Goal: Complete application form: Complete application form

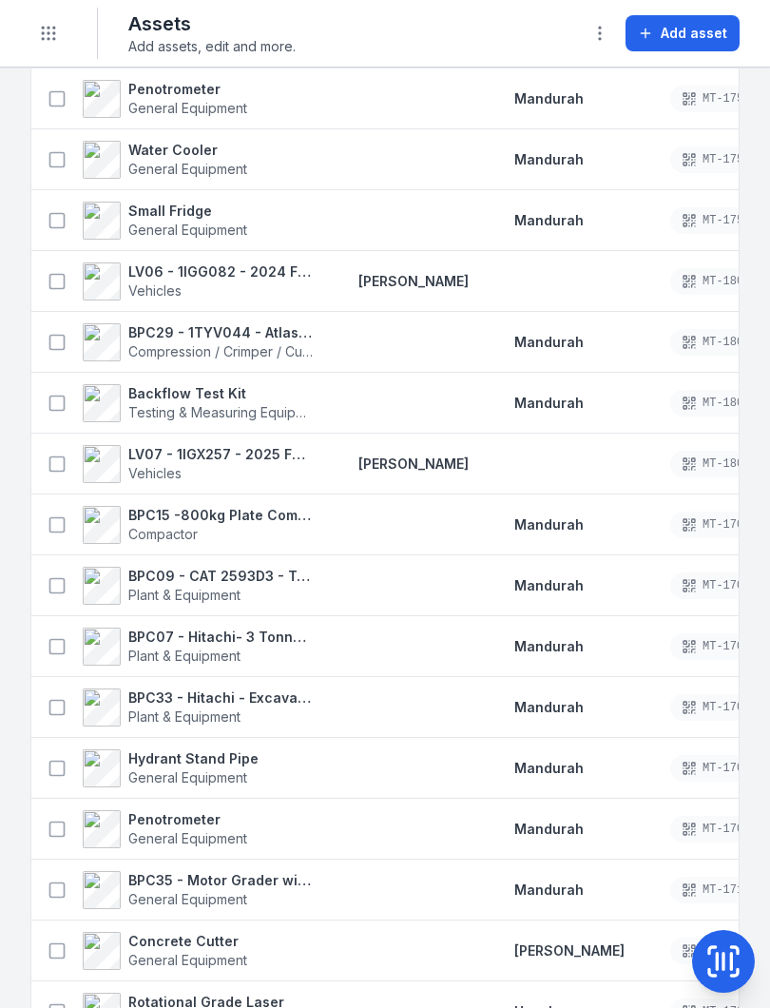
scroll to position [2684, 0]
click at [59, 701] on icon at bounding box center [57, 706] width 19 height 19
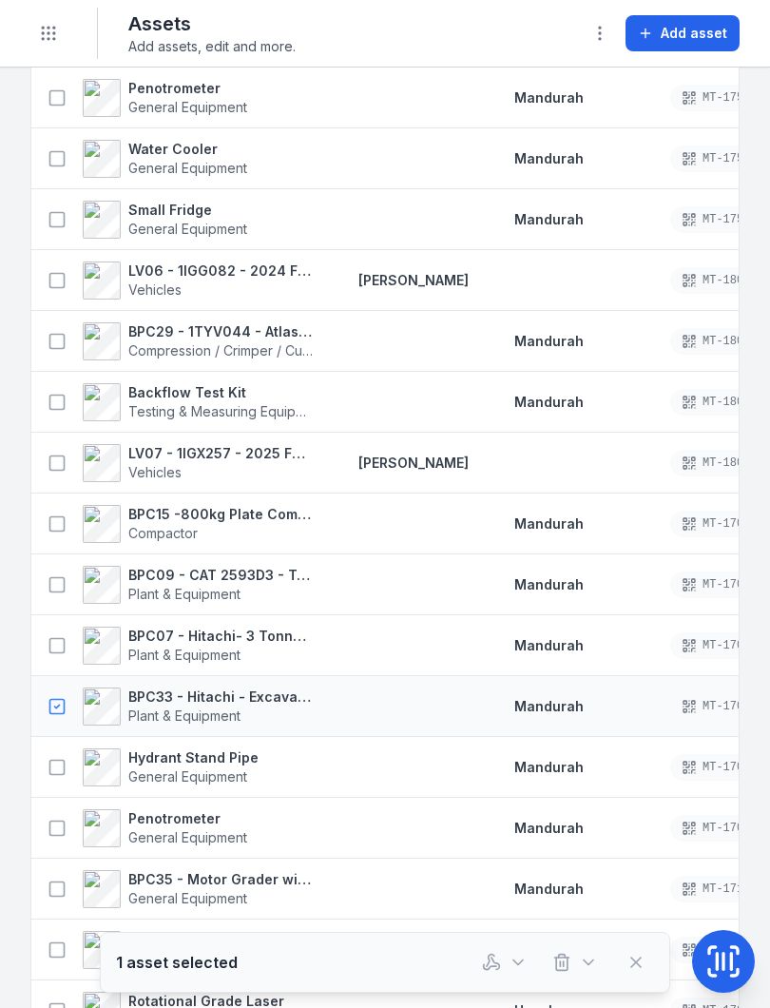
click at [717, 965] on icon at bounding box center [717, 962] width 0 height 16
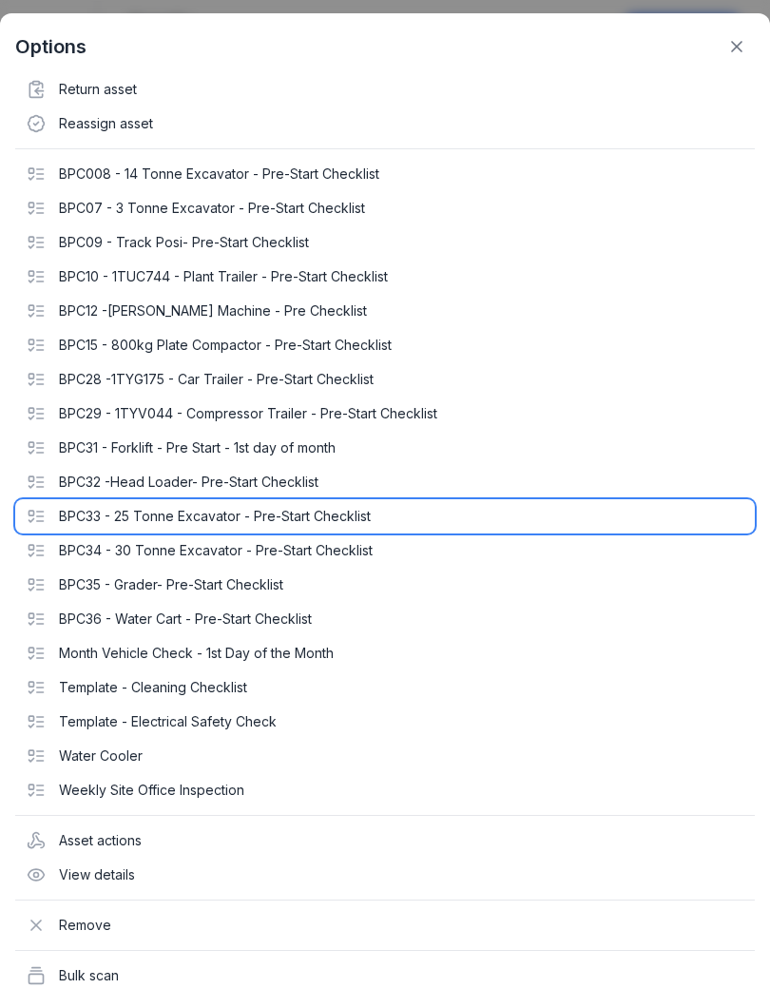
click at [39, 508] on icon at bounding box center [36, 516] width 19 height 19
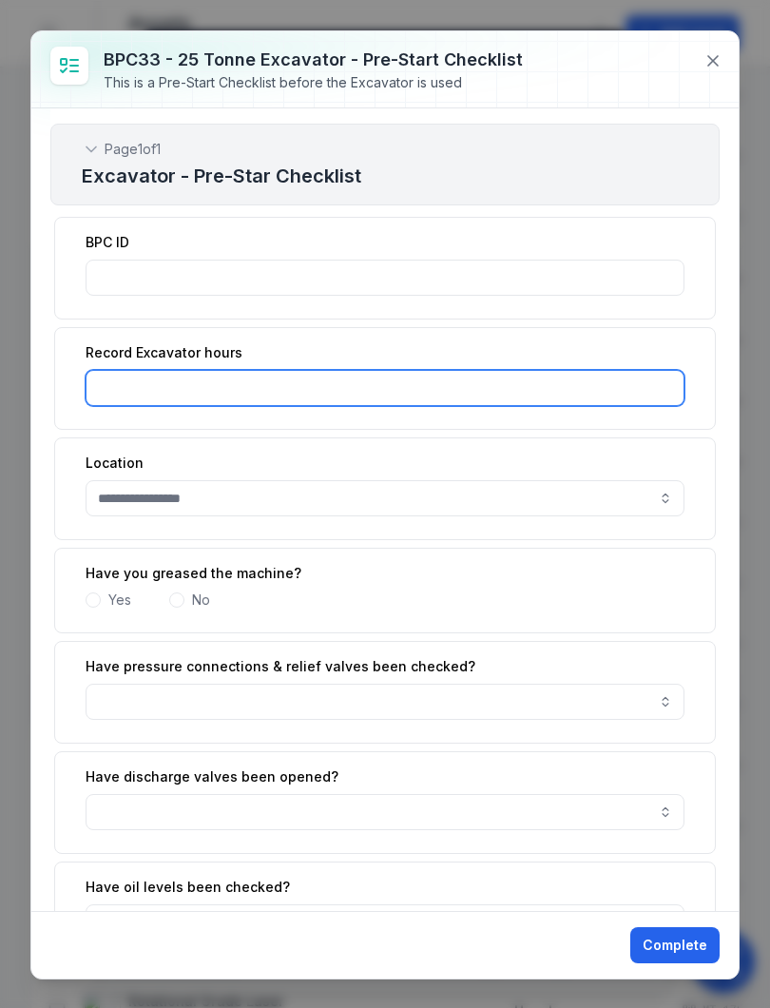
click at [314, 384] on input ":r19:-form-item-label" at bounding box center [385, 388] width 599 height 36
type input "******"
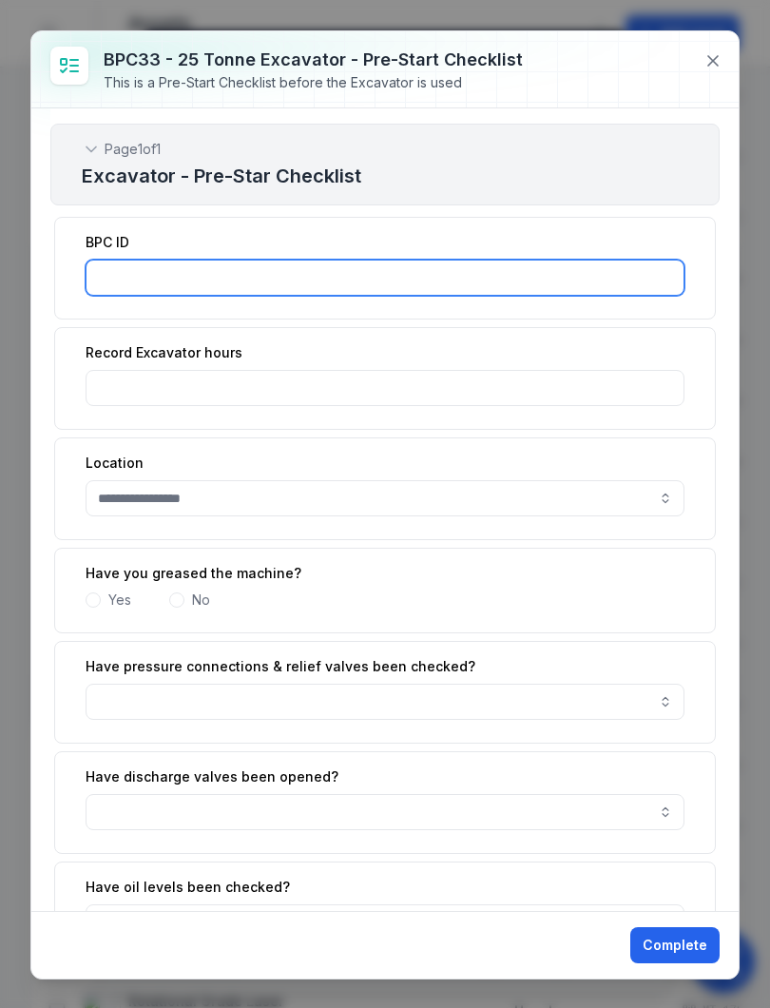
click at [448, 264] on input ":r18:-form-item-label" at bounding box center [385, 278] width 599 height 36
click at [341, 497] on button "button" at bounding box center [385, 498] width 599 height 36
type input "******"
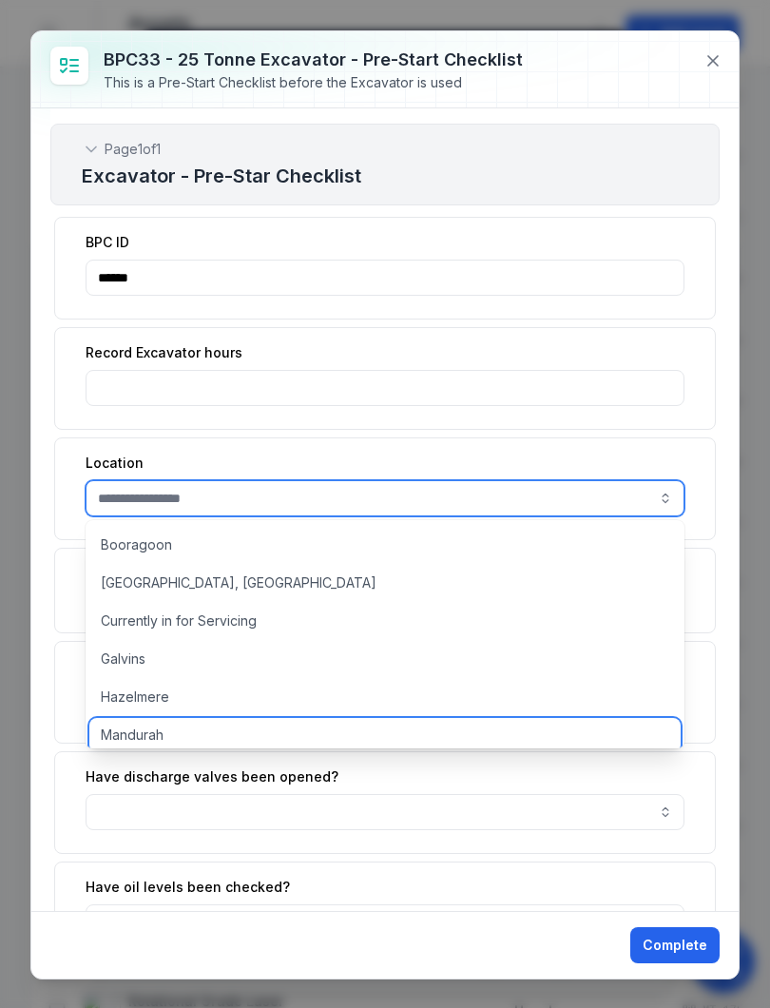
click at [166, 733] on div "Mandurah" at bounding box center [385, 735] width 592 height 34
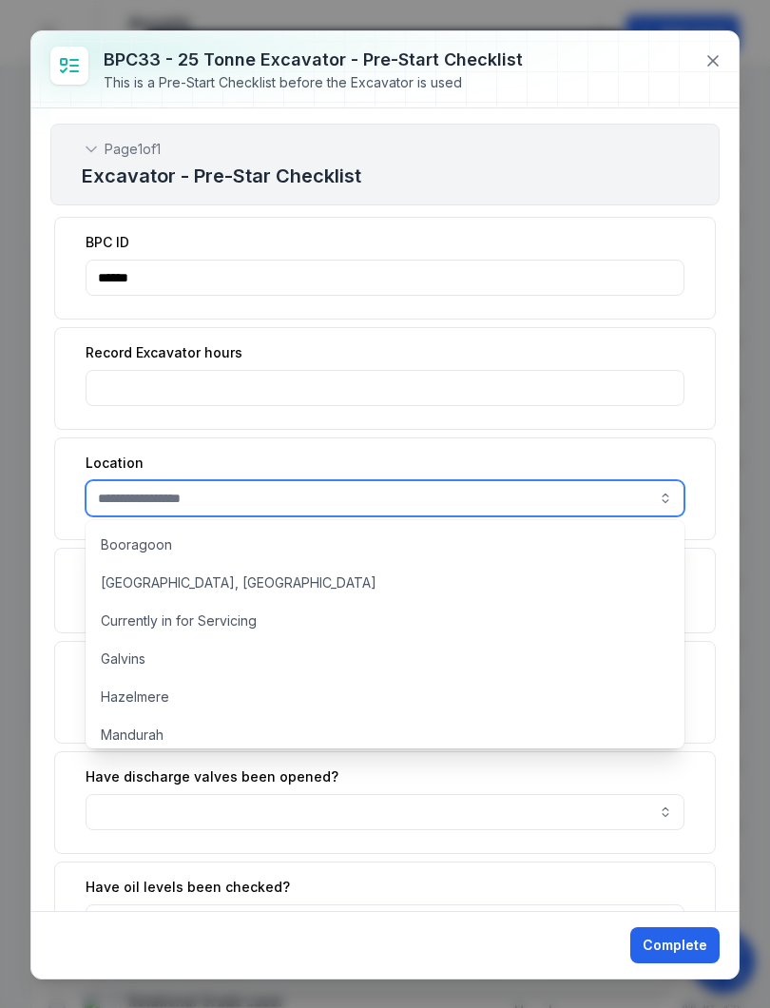
type input "********"
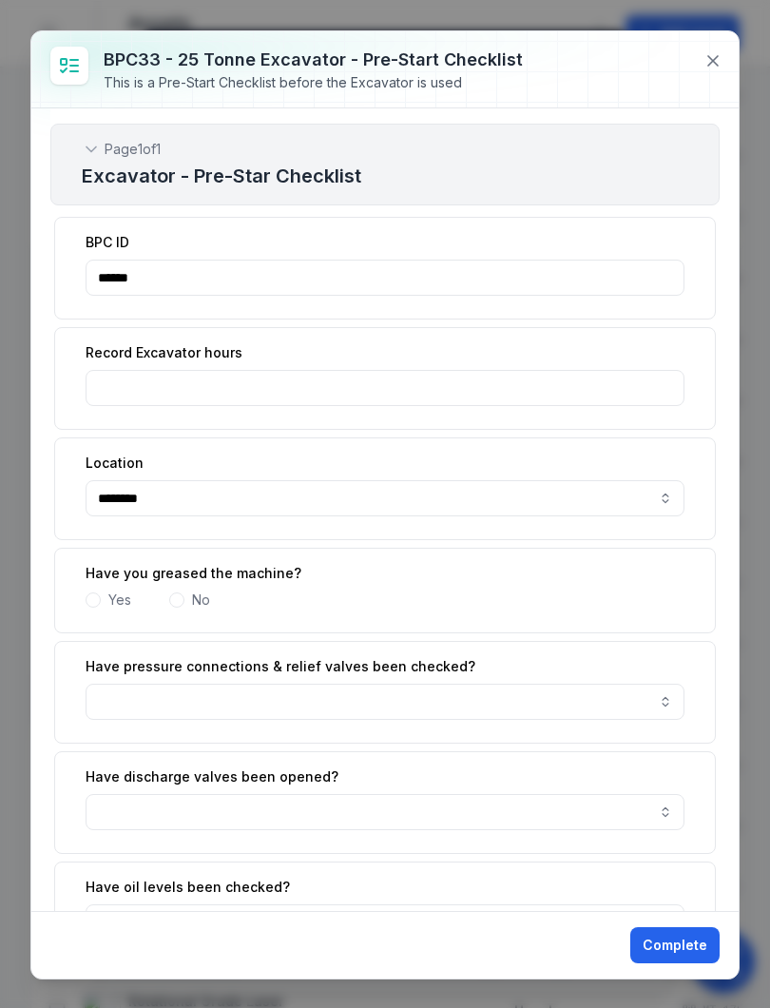
click at [94, 603] on span at bounding box center [93, 600] width 15 height 15
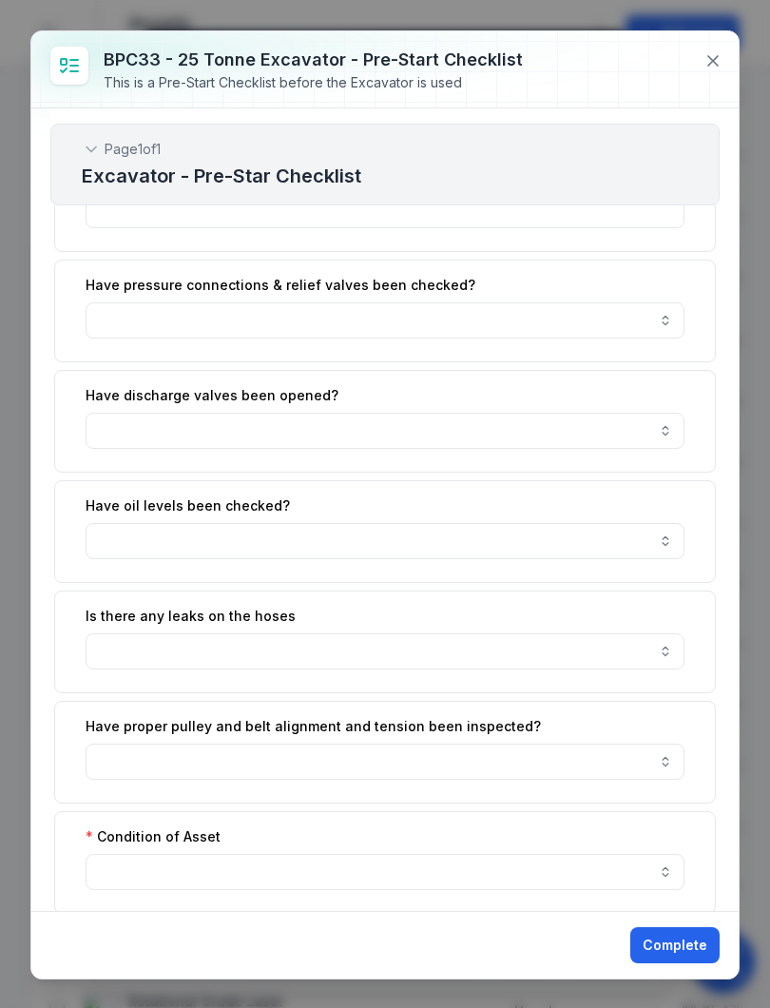
scroll to position [505, 0]
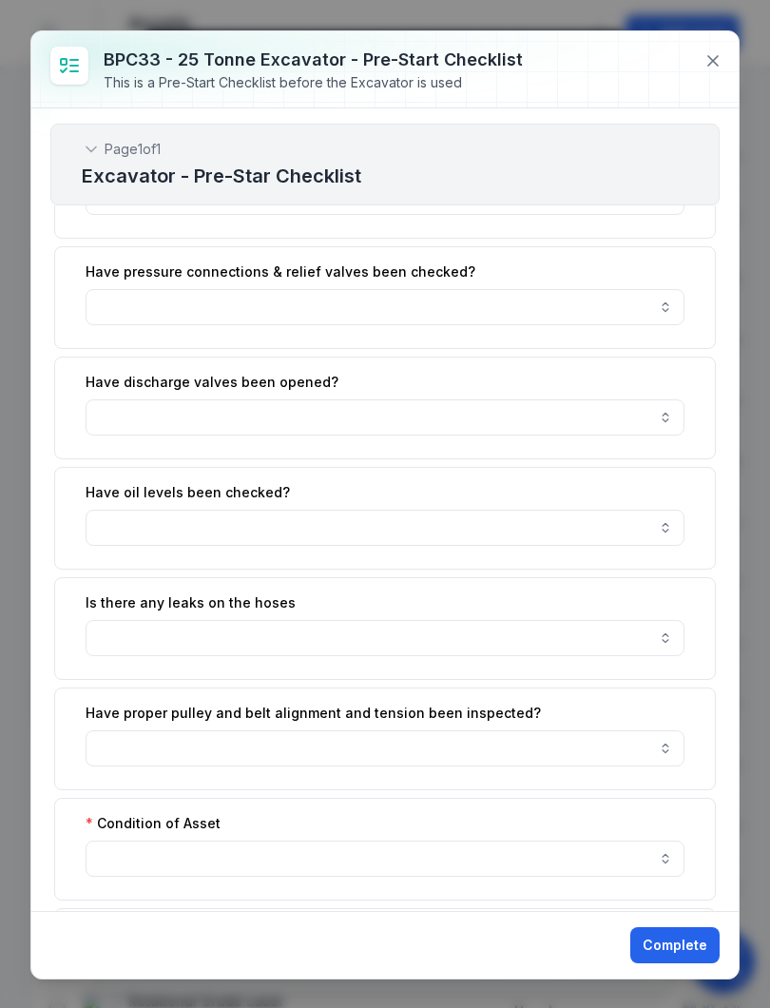
click at [664, 522] on button "button" at bounding box center [385, 528] width 599 height 36
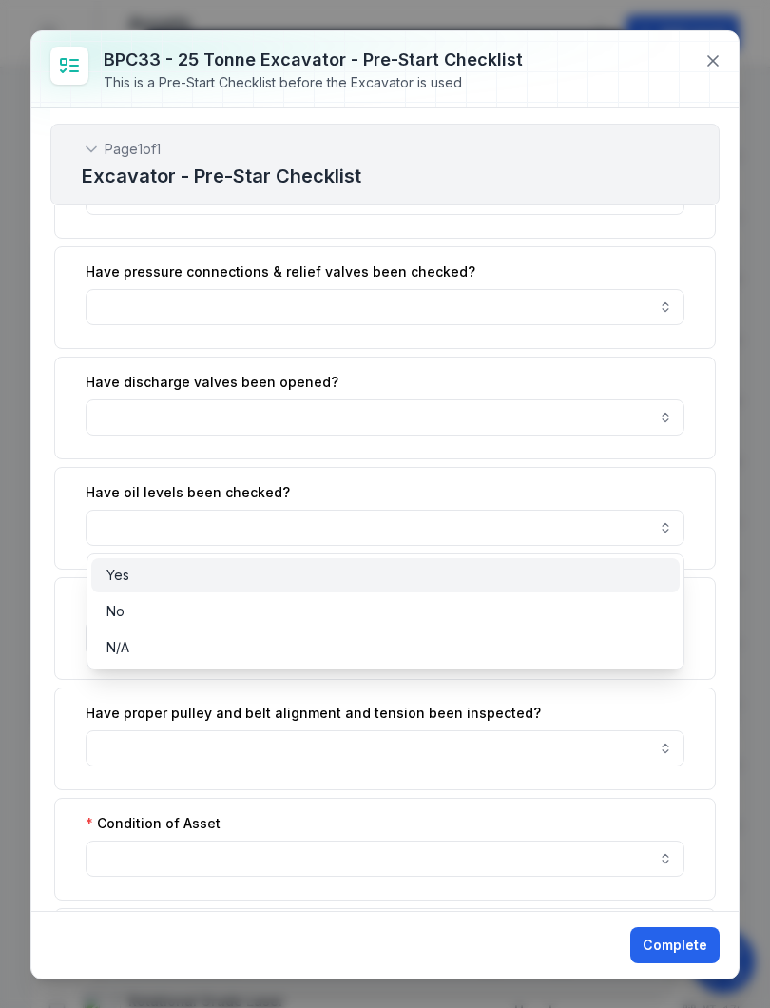
click at [463, 574] on div "Yes" at bounding box center [386, 575] width 559 height 19
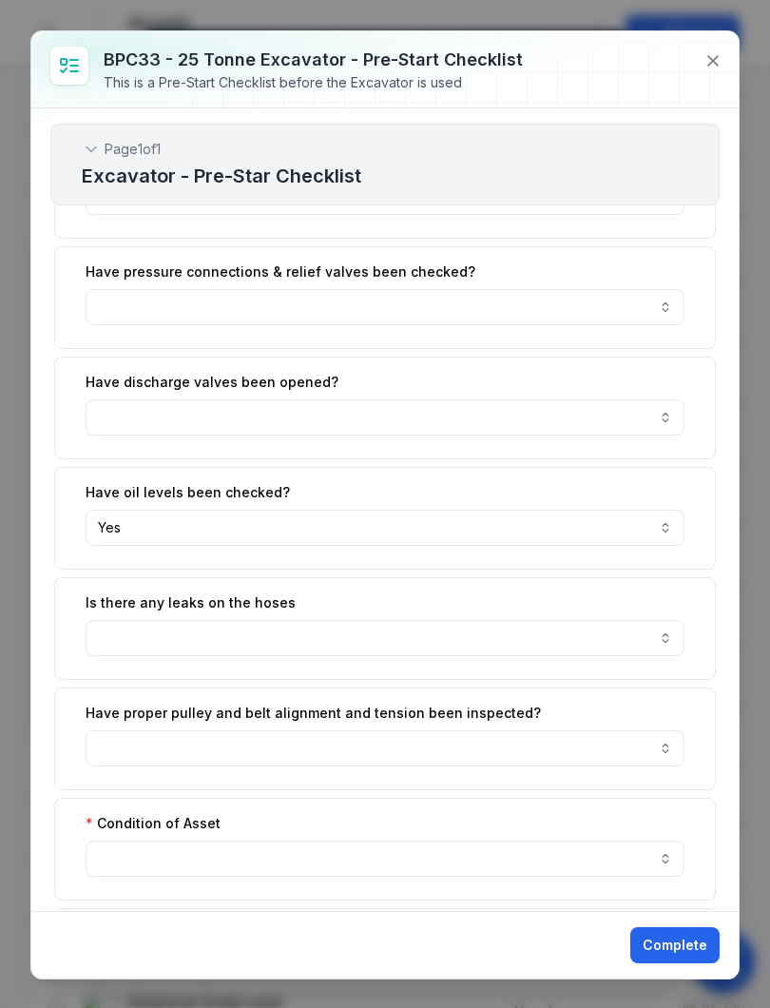
click at [673, 640] on button "button" at bounding box center [385, 638] width 599 height 36
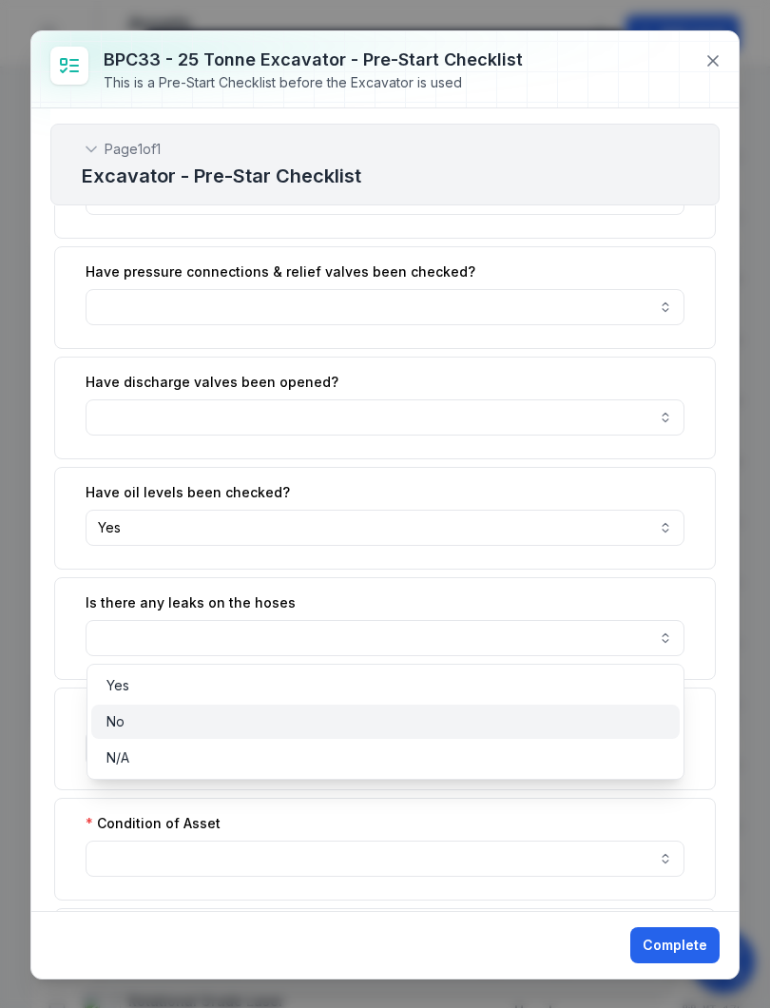
click at [322, 718] on div "No" at bounding box center [386, 721] width 559 height 19
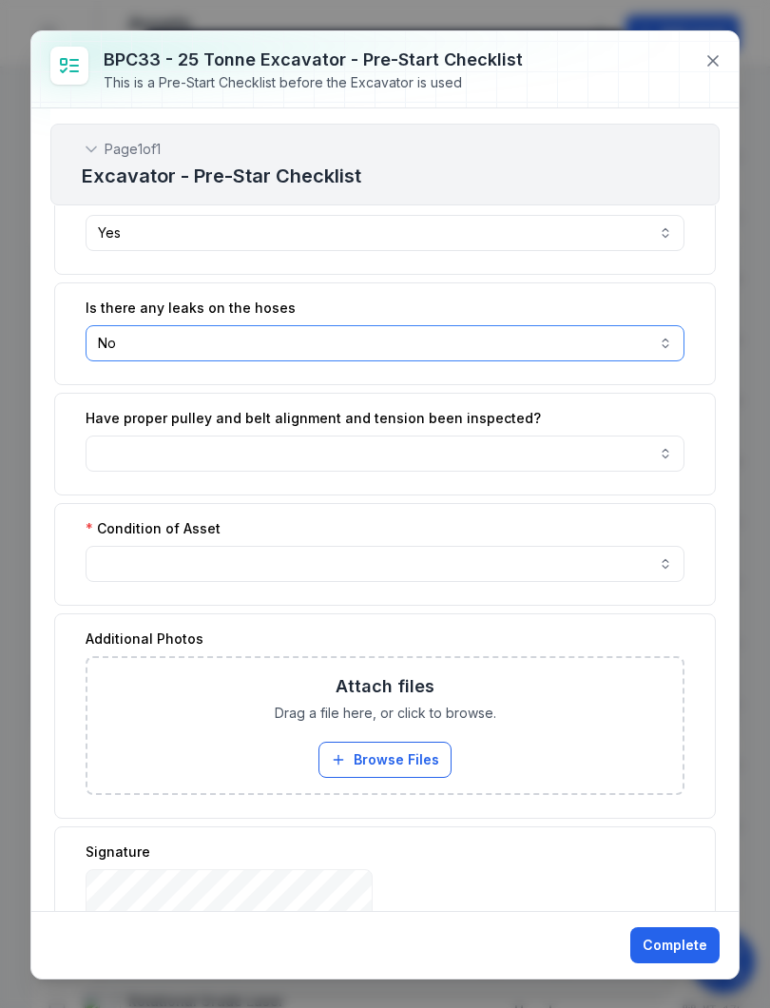
scroll to position [802, 0]
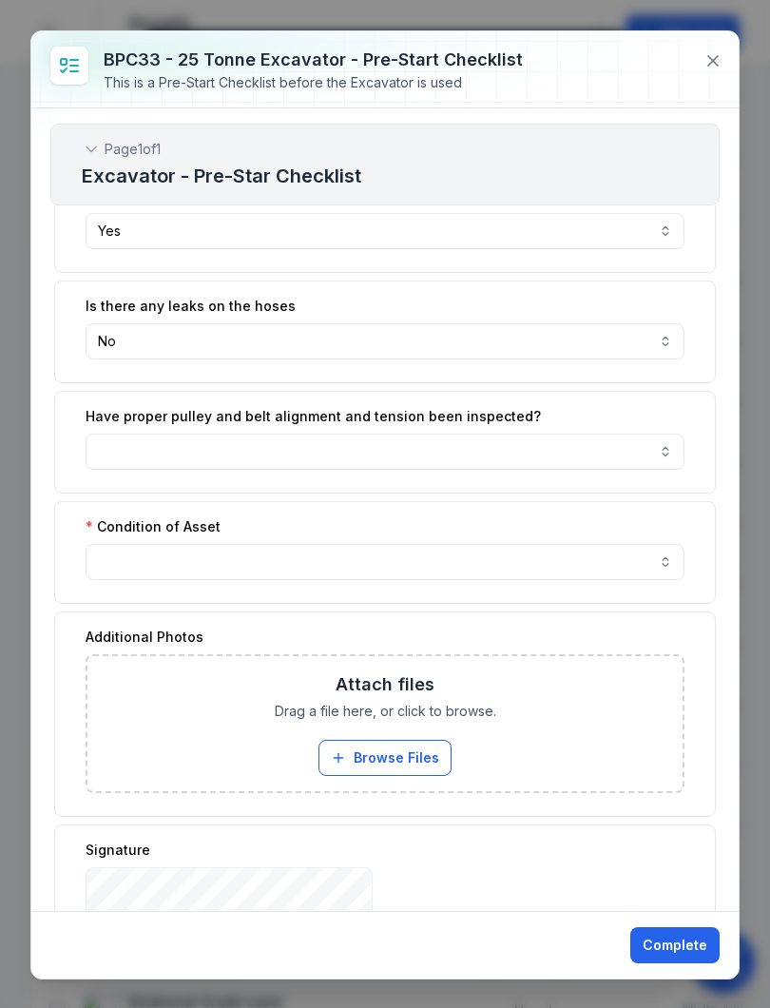
click at [446, 571] on button "button" at bounding box center [385, 562] width 599 height 36
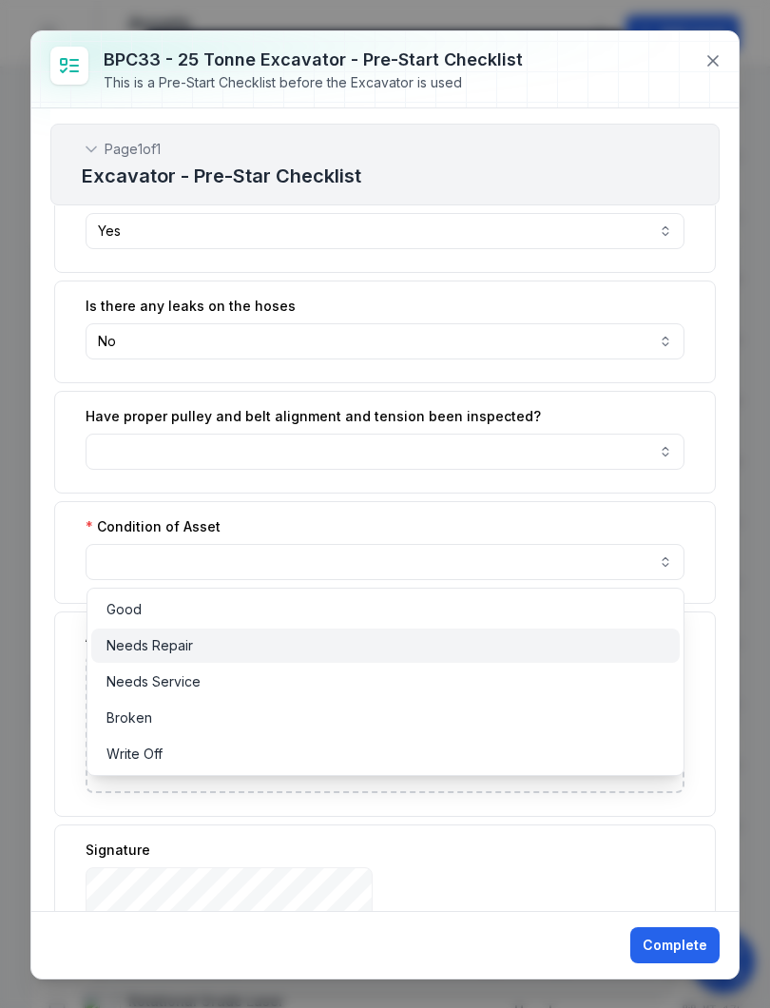
click at [430, 633] on div "Needs Repair" at bounding box center [386, 646] width 590 height 34
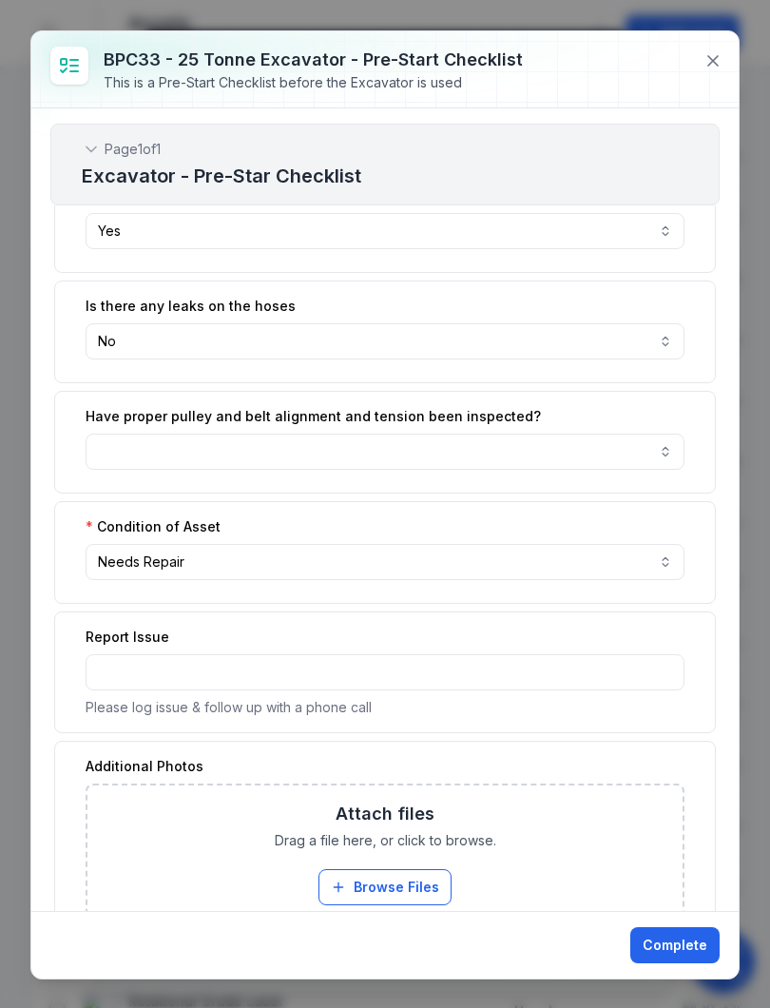
click at [661, 564] on button "**********" at bounding box center [385, 562] width 599 height 36
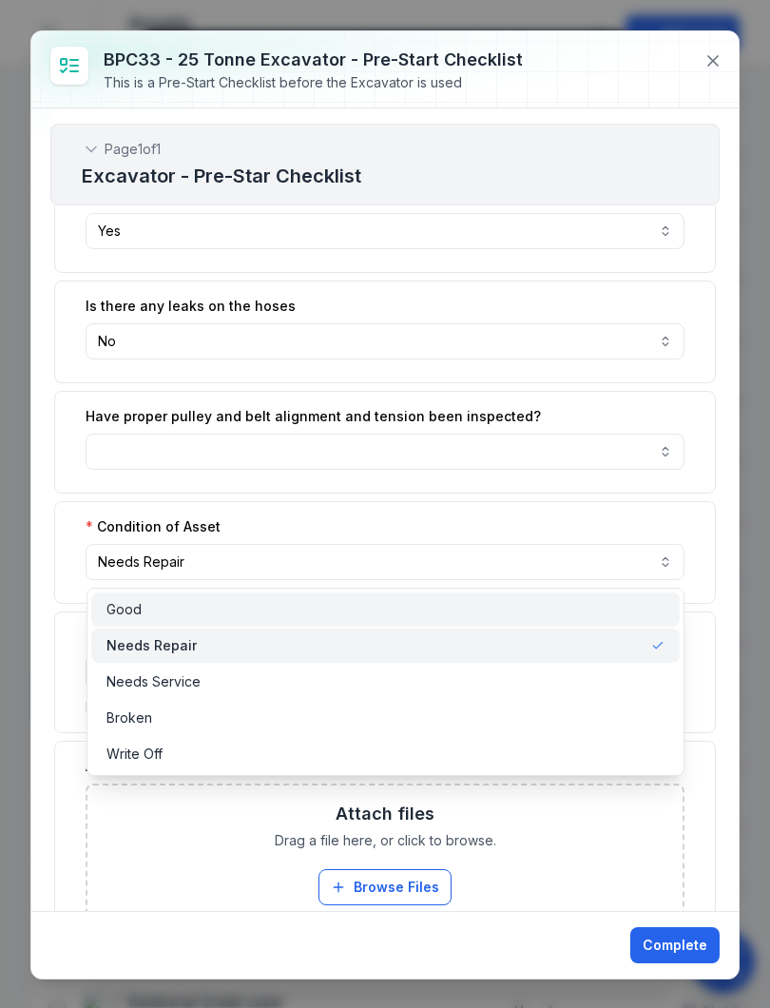
click at [288, 616] on div "Good" at bounding box center [386, 609] width 559 height 19
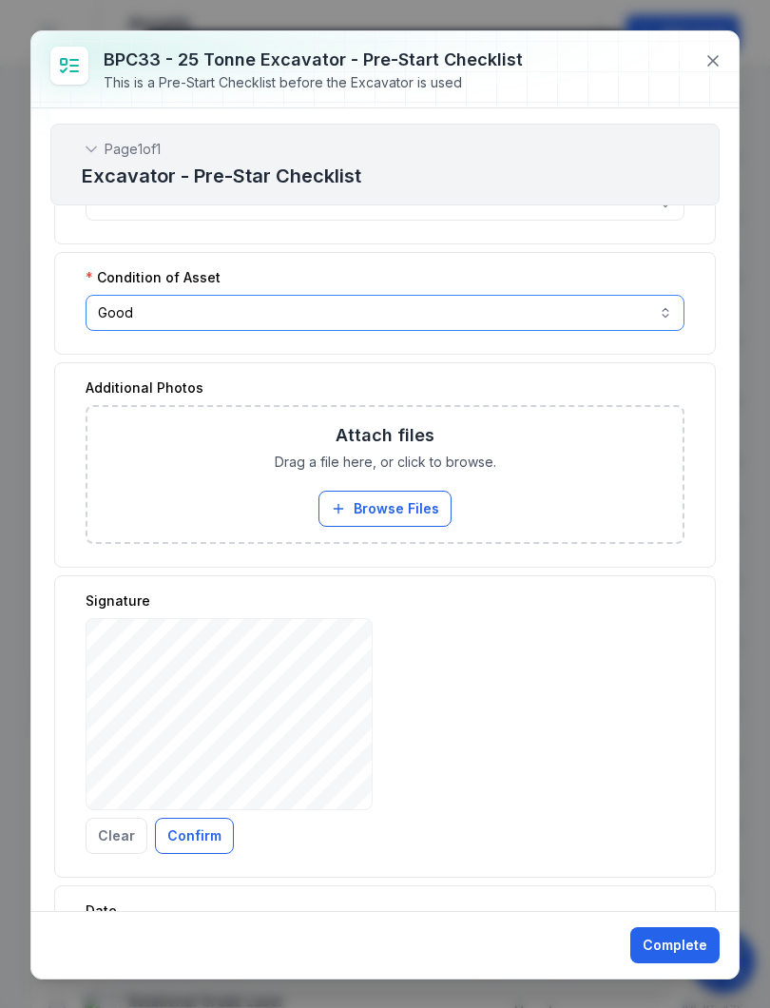
scroll to position [1065, 0]
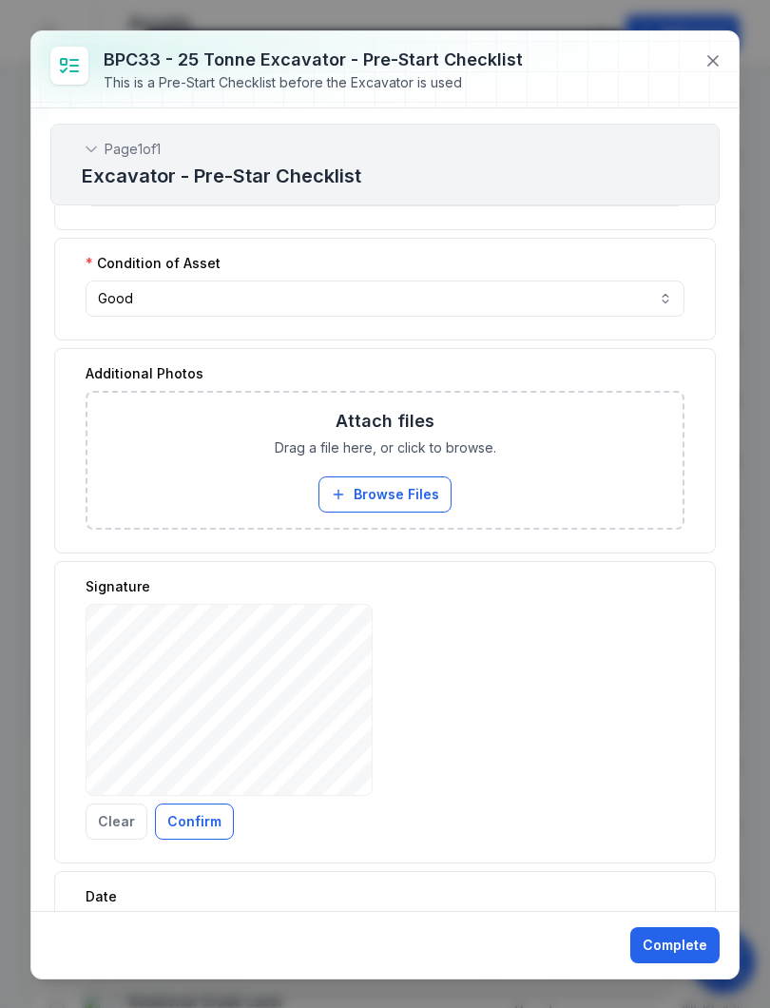
click at [194, 819] on button "Confirm" at bounding box center [194, 822] width 79 height 36
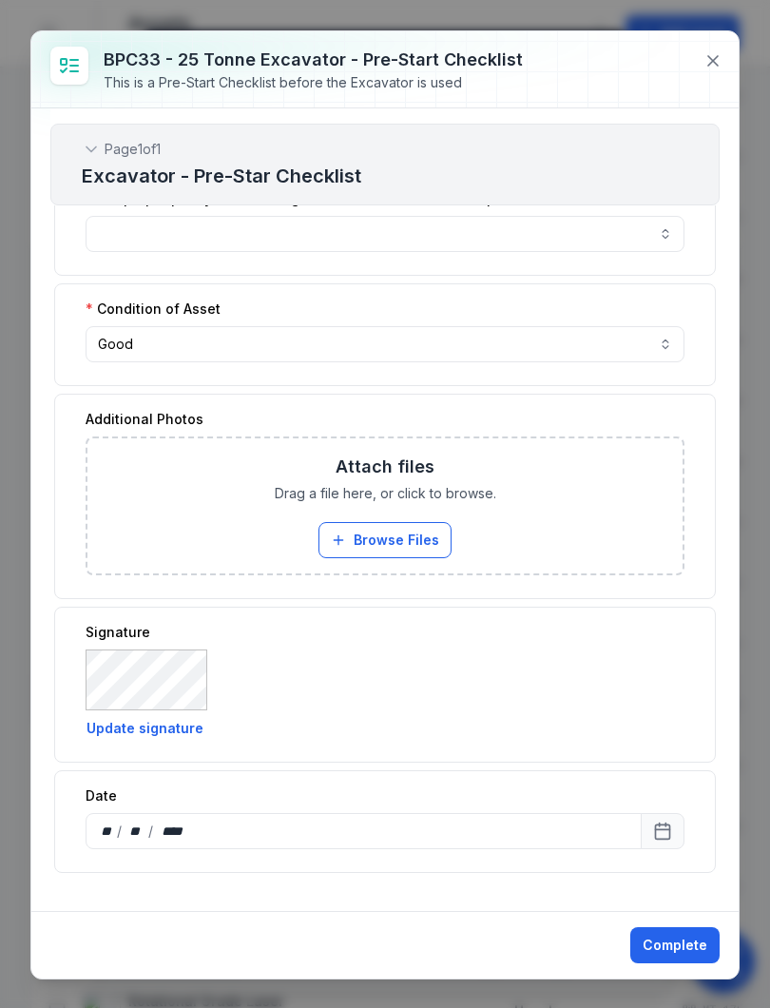
scroll to position [1020, 0]
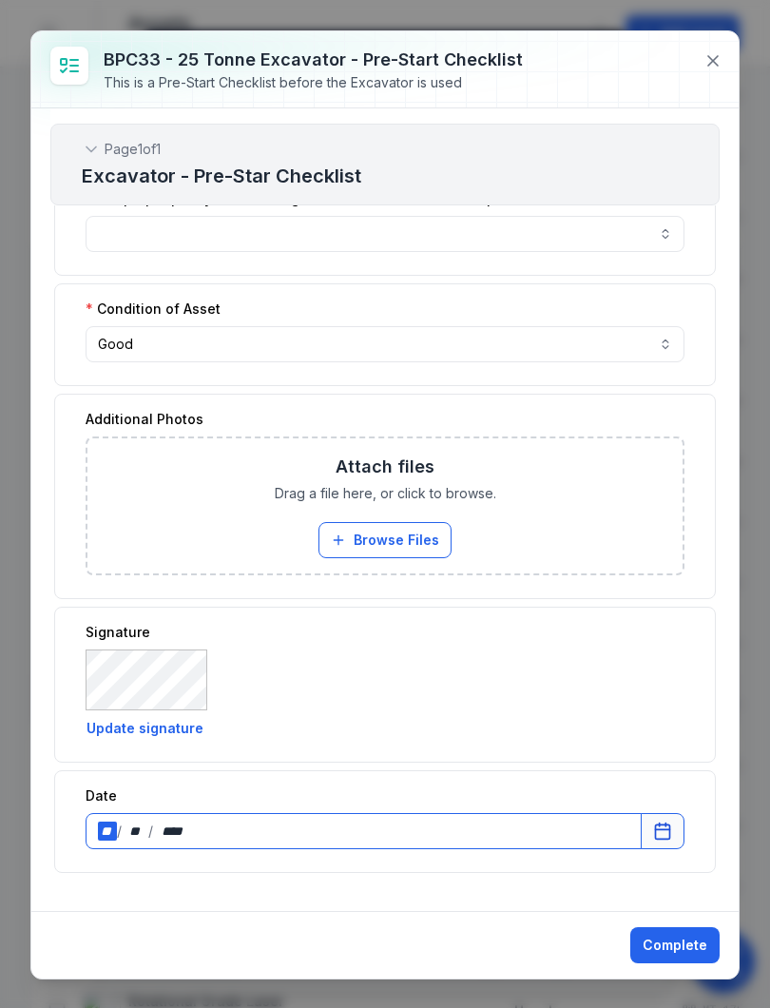
click at [115, 826] on div "**" at bounding box center [107, 831] width 19 height 19
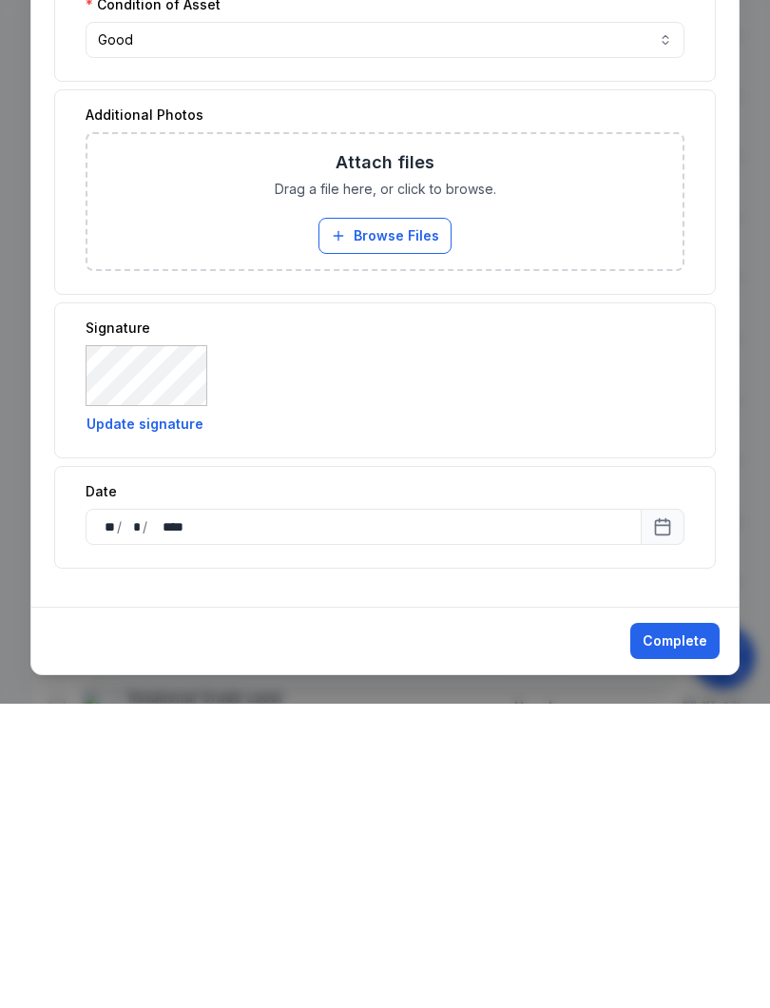
click at [680, 927] on button "Complete" at bounding box center [675, 945] width 89 height 36
